Goal: Information Seeking & Learning: Find specific page/section

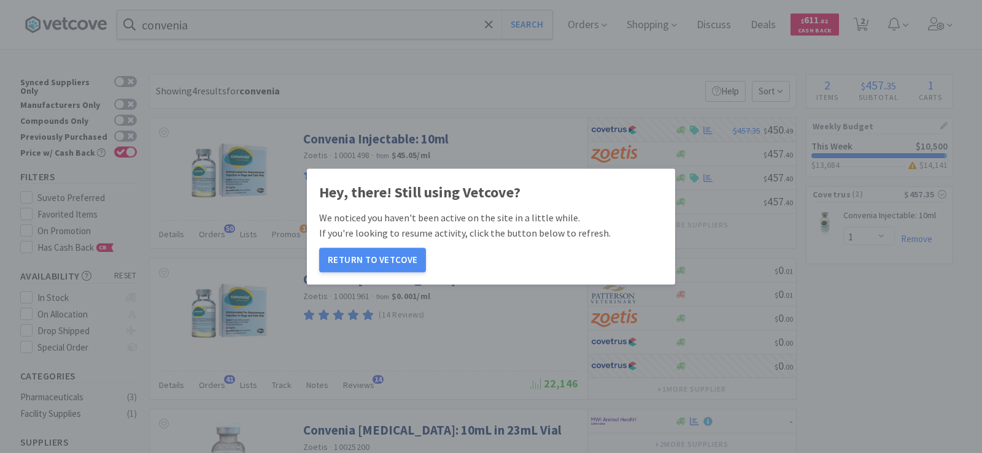
select select "1"
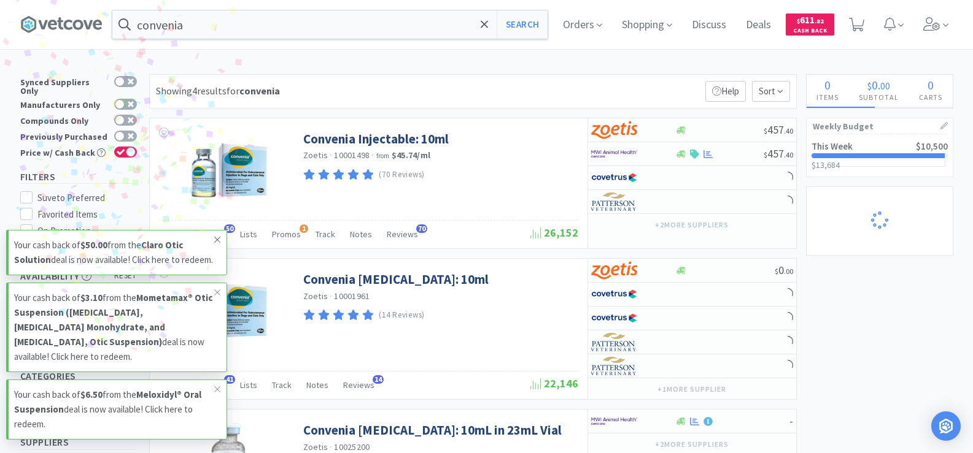
click at [215, 235] on icon at bounding box center [217, 240] width 7 height 10
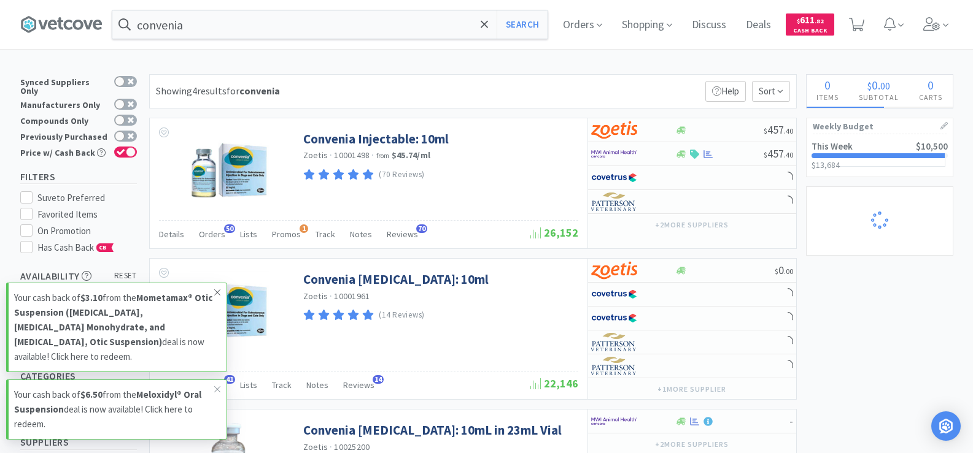
click at [218, 295] on icon at bounding box center [217, 293] width 7 height 10
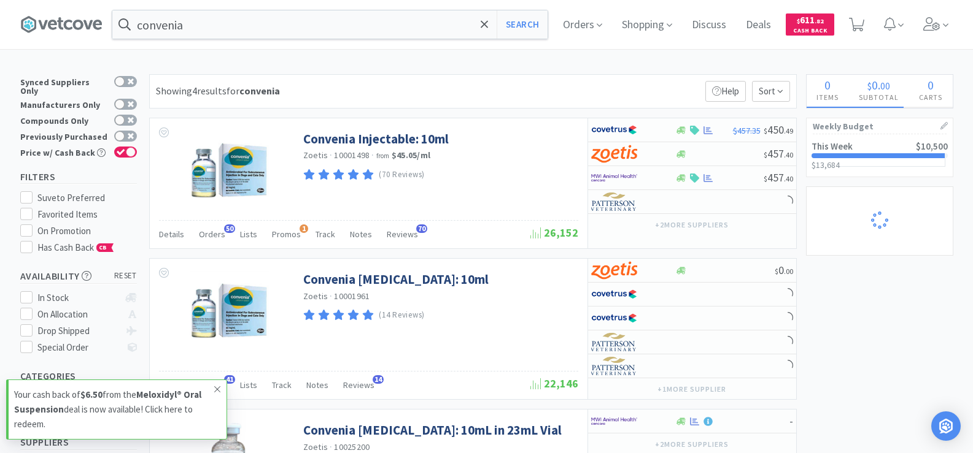
click at [218, 390] on icon at bounding box center [217, 390] width 6 height 6
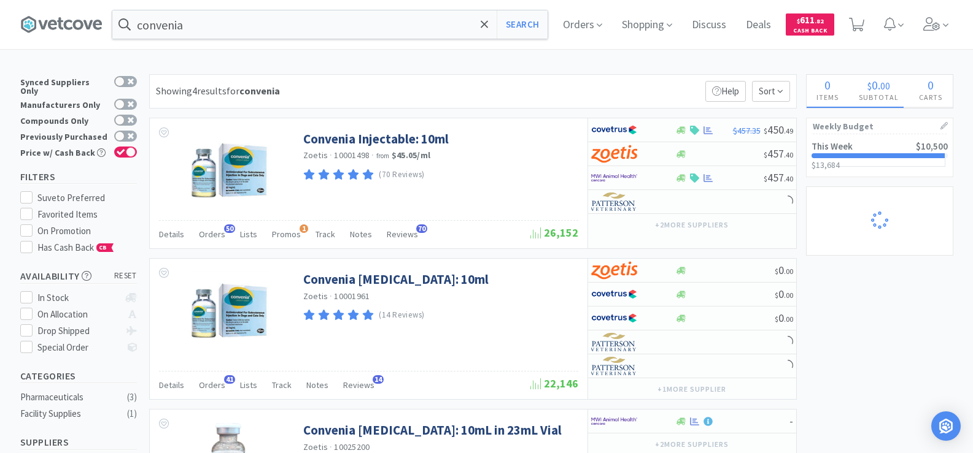
select select "1"
click at [272, 34] on input "convenia" at bounding box center [329, 24] width 435 height 28
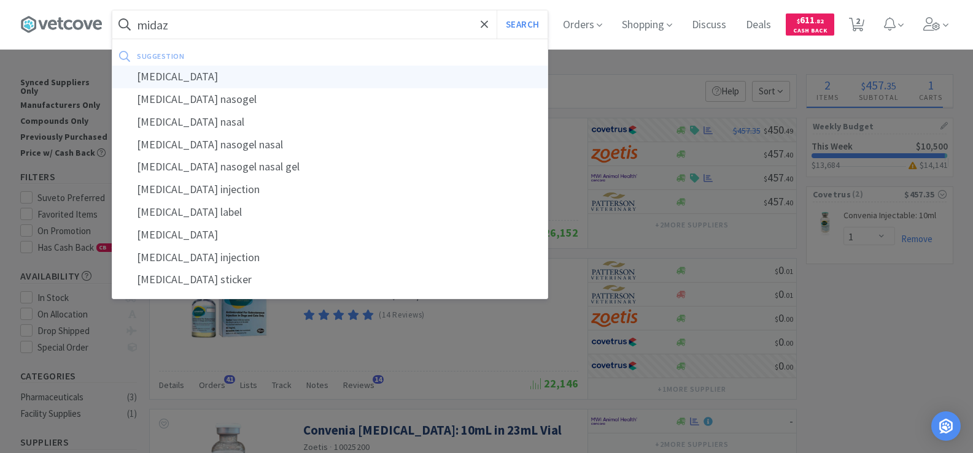
click at [269, 66] on div "midazolam" at bounding box center [329, 77] width 435 height 23
type input "midazolam"
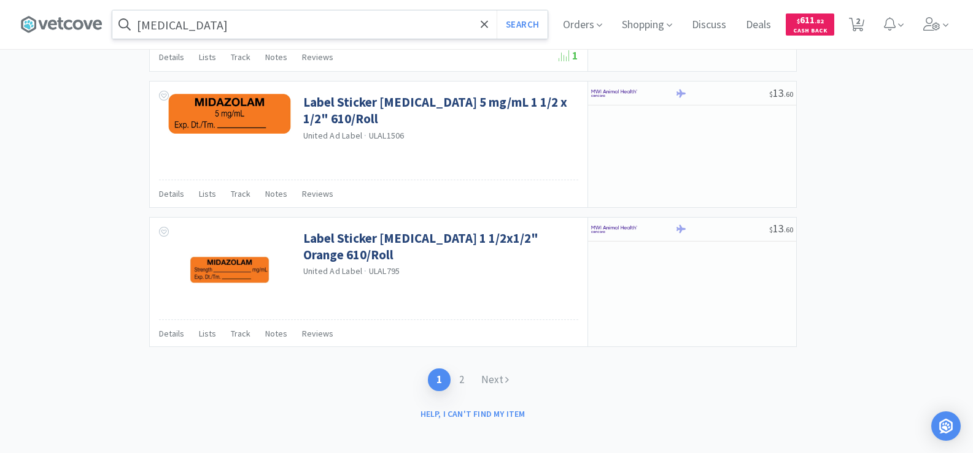
scroll to position [1984, 0]
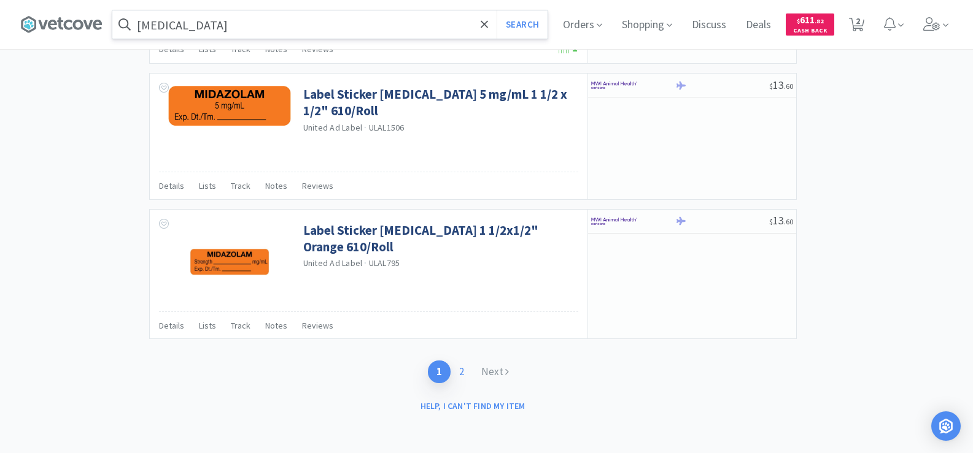
click at [466, 376] on link "2" at bounding box center [461, 372] width 22 height 23
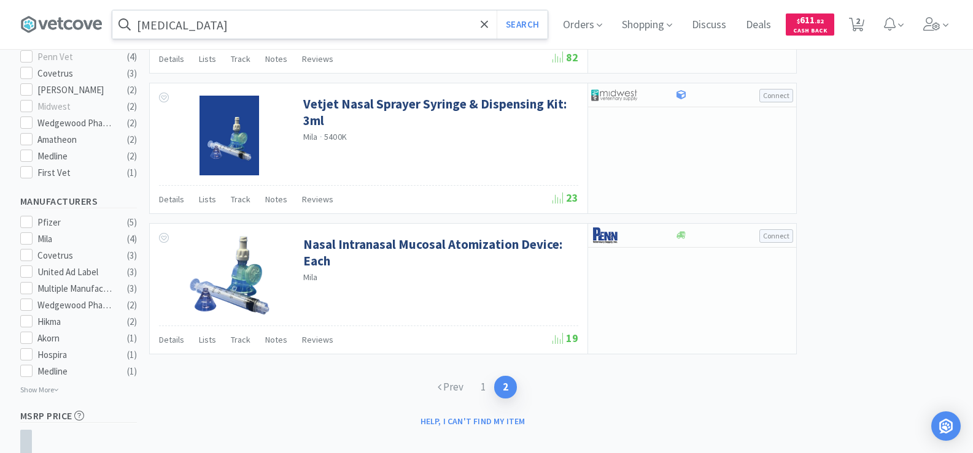
scroll to position [491, 0]
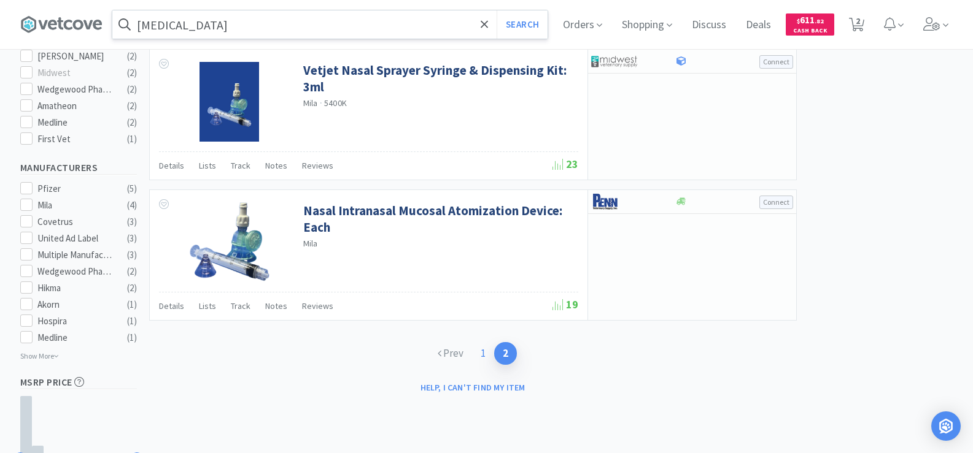
click at [484, 355] on link "1" at bounding box center [483, 353] width 22 height 23
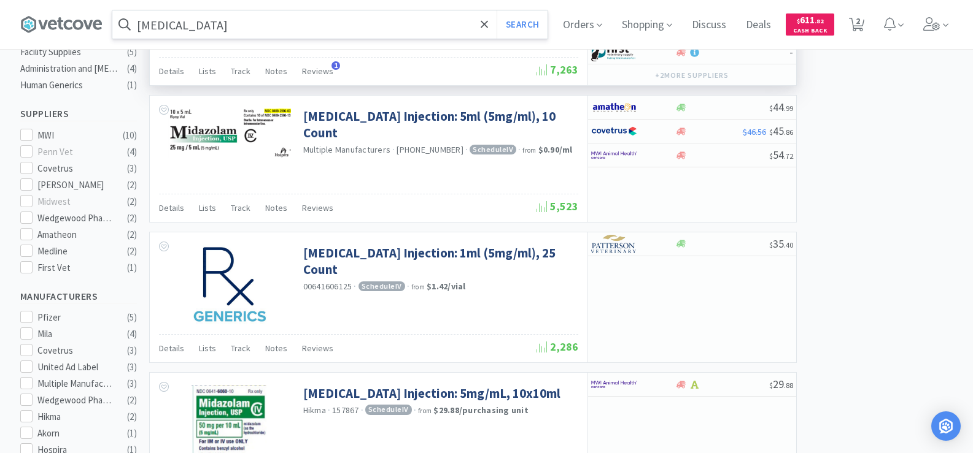
scroll to position [307, 0]
